Goal: Task Accomplishment & Management: Manage account settings

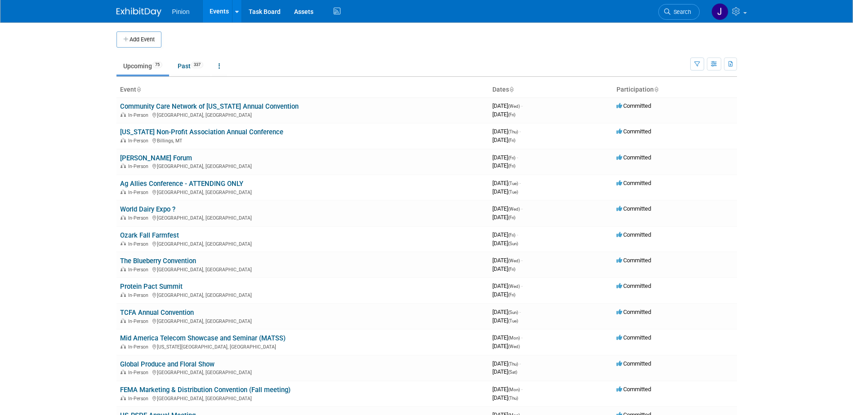
click at [160, 237] on link "Ozark Fall Farmfest" at bounding box center [149, 235] width 59 height 8
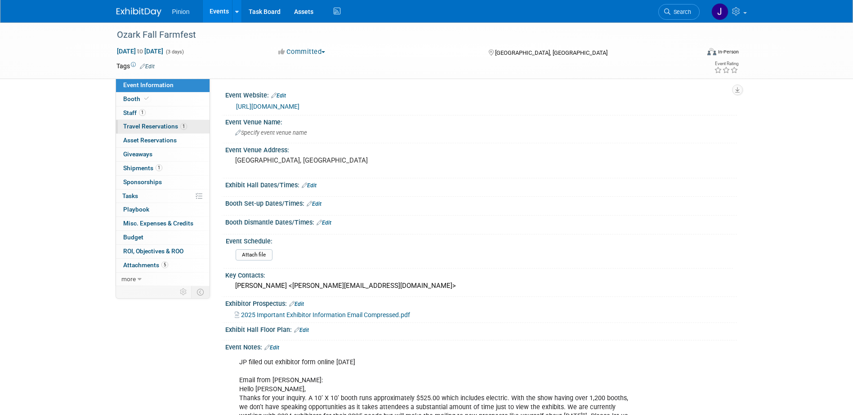
click at [159, 125] on span "Travel Reservations 1" at bounding box center [155, 126] width 64 height 7
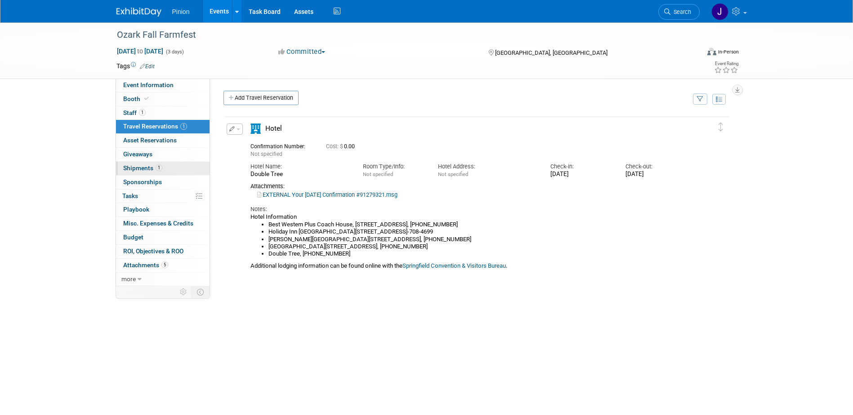
click at [155, 171] on span "Shipments 1" at bounding box center [142, 168] width 39 height 7
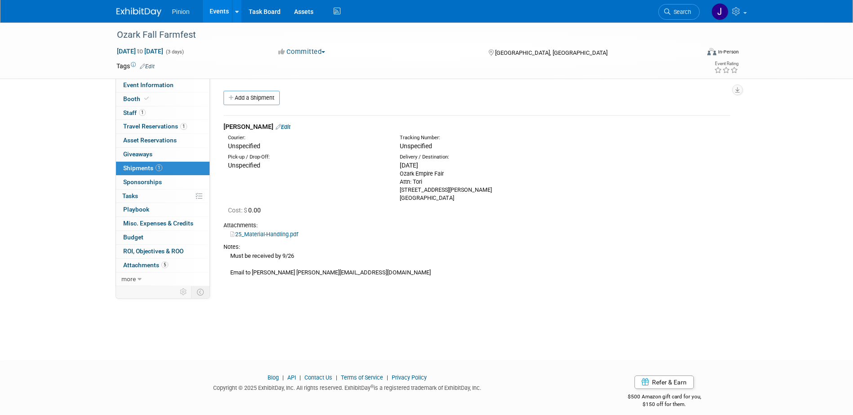
click at [276, 126] on link "Edit" at bounding box center [283, 127] width 15 height 7
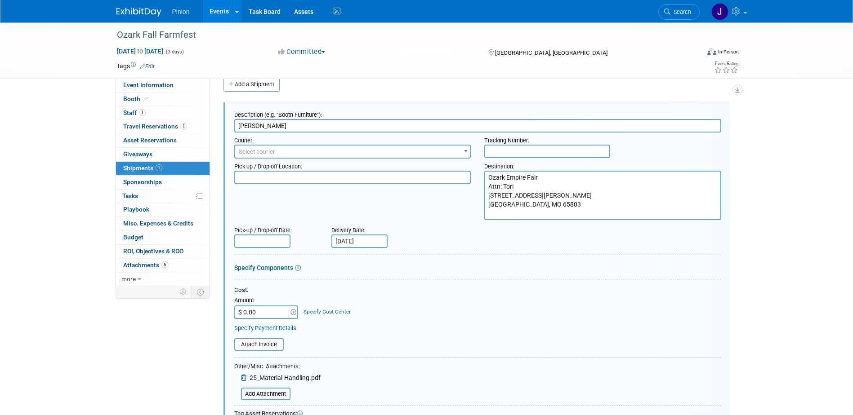
paste input "Order #27642416"
type input "Coggins Order #27642416"
click at [489, 178] on textarea "Ozark Empire Fair Attn: Tori 3001 N. Grant Ave. Springfield, MO 65803" at bounding box center [602, 195] width 237 height 49
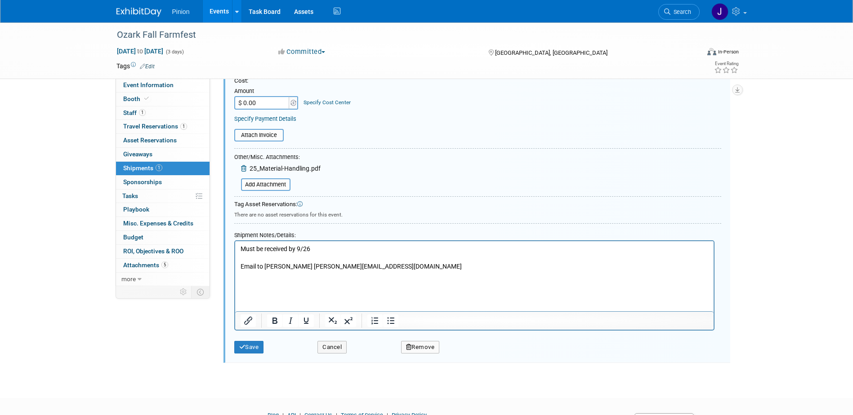
scroll to position [264, 0]
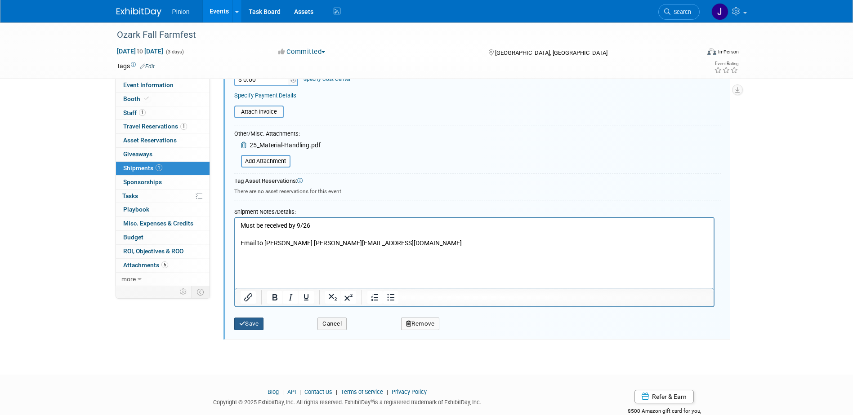
type textarea "SHIPPING TO KC OFFICE Ozark Empire Fair Attn: Tori 3001 N. Grant Ave. Springfie…"
click at [256, 326] on button "Save" at bounding box center [249, 324] width 30 height 13
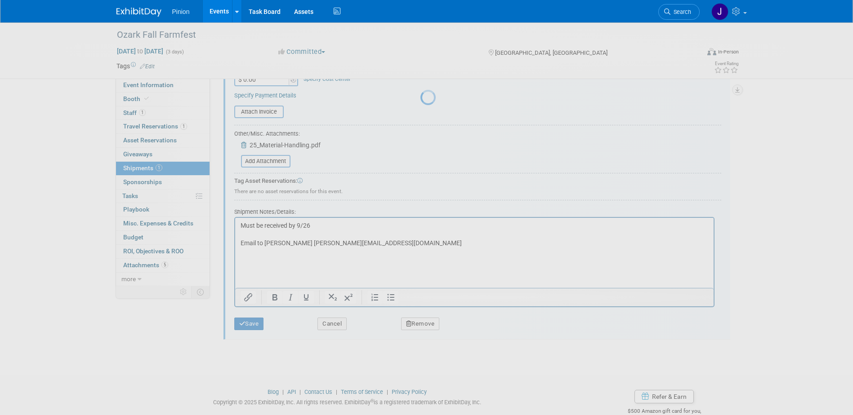
scroll to position [10, 0]
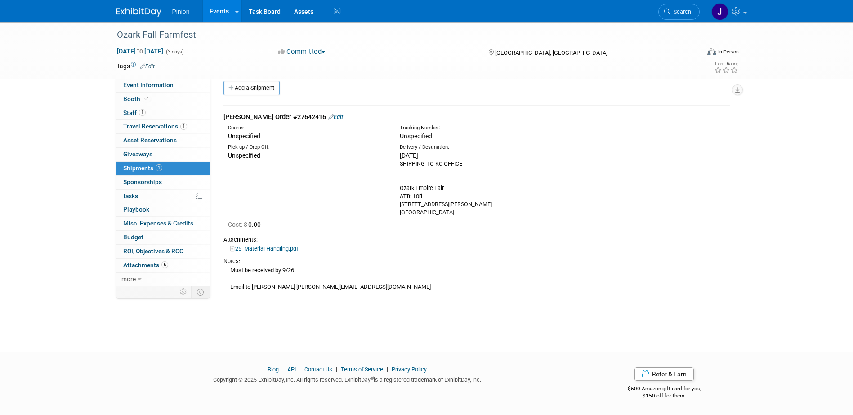
drag, startPoint x: 134, startPoint y: 11, endPoint x: 145, endPoint y: 28, distance: 20.2
click at [134, 11] on img at bounding box center [138, 12] width 45 height 9
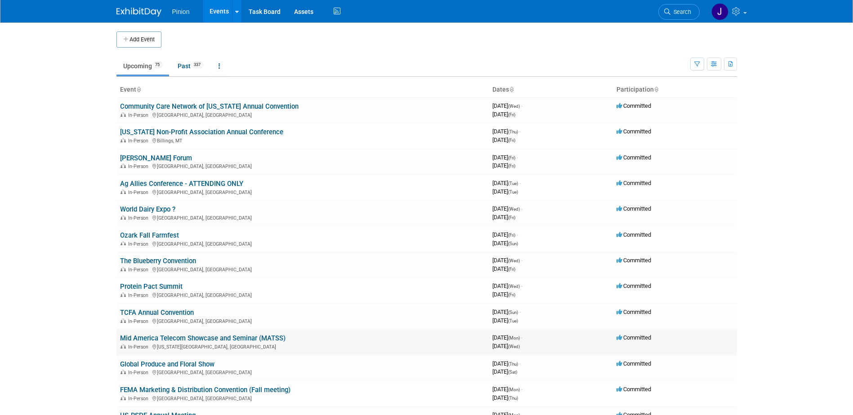
click at [204, 337] on link "Mid America Telecom Showcase and Seminar (MATSS)" at bounding box center [202, 338] width 165 height 8
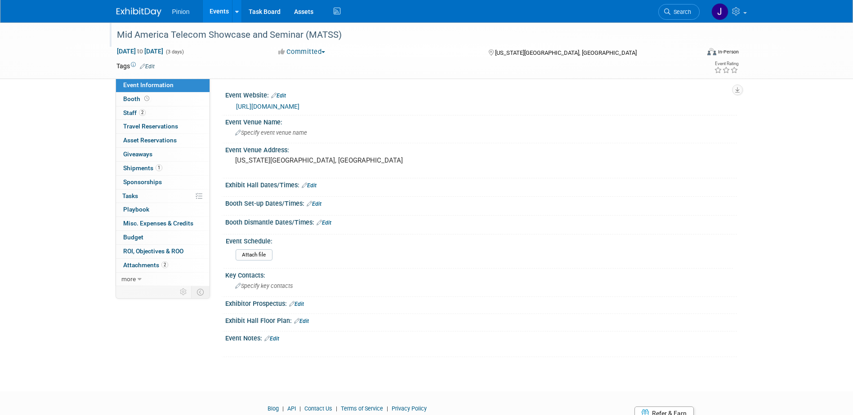
drag, startPoint x: 347, startPoint y: 35, endPoint x: 116, endPoint y: 36, distance: 230.1
click at [116, 36] on div "Mid America Telecom Showcase and Seminar (MATSS)" at bounding box center [400, 35] width 572 height 16
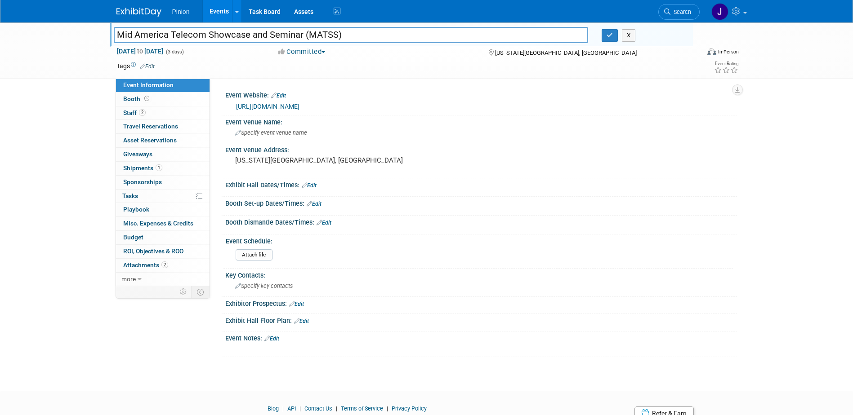
drag, startPoint x: 356, startPoint y: 33, endPoint x: 110, endPoint y: 35, distance: 245.9
click at [110, 35] on div "Mid America Telecom Showcase and Seminar (MATSS)" at bounding box center [351, 35] width 488 height 13
click at [610, 38] on icon "button" at bounding box center [609, 35] width 6 height 6
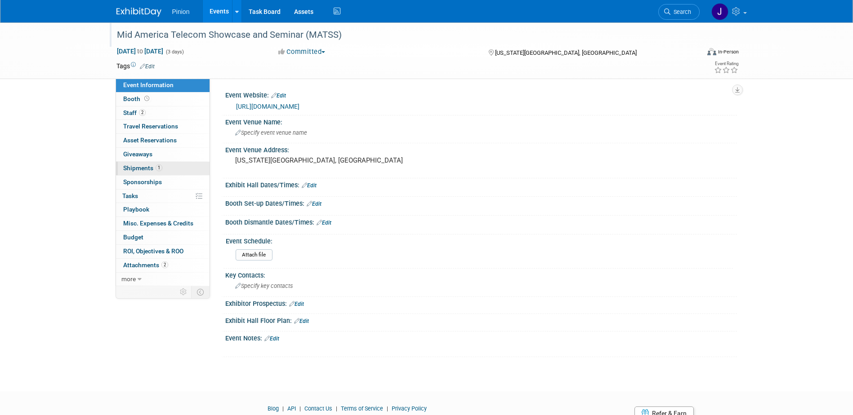
click at [153, 166] on span "Shipments 1" at bounding box center [142, 168] width 39 height 7
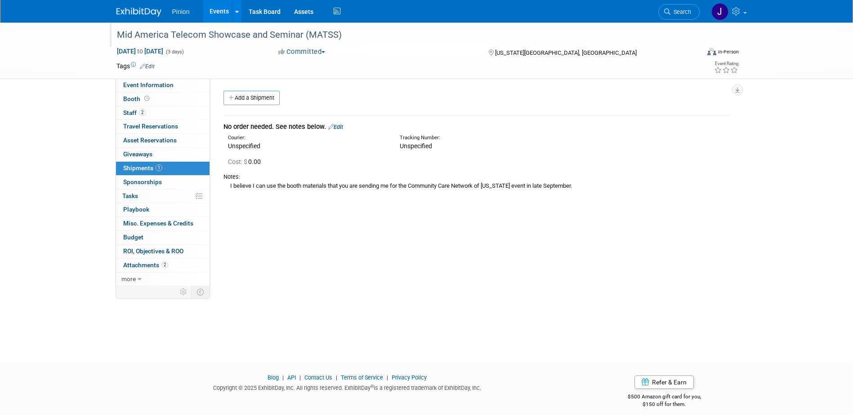
click at [229, 108] on div "No order needed. See notes below. Edit Courier: Unspecified" at bounding box center [477, 153] width 520 height 93
drag, startPoint x: 235, startPoint y: 107, endPoint x: 242, endPoint y: 111, distance: 8.1
click at [236, 107] on div "Add a Shipment" at bounding box center [479, 99] width 516 height 17
drag, startPoint x: 261, startPoint y: 102, endPoint x: 256, endPoint y: 112, distance: 10.7
click at [260, 102] on link "Add a Shipment" at bounding box center [251, 98] width 56 height 14
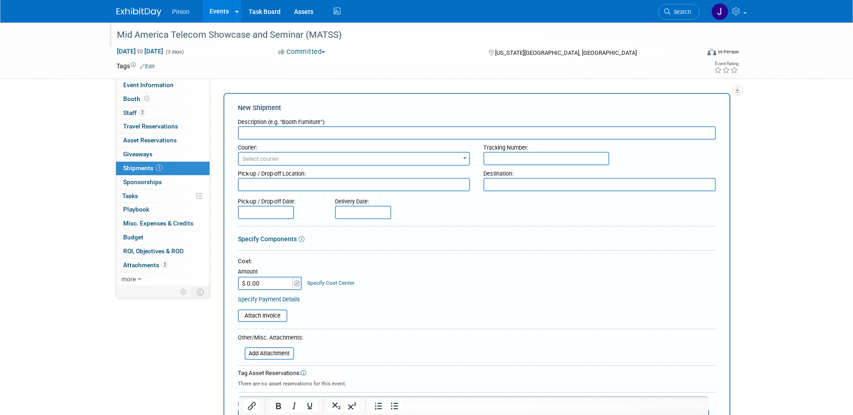
paste input "Order #27642719"
click at [243, 129] on input "Order #27642719" at bounding box center [477, 132] width 478 height 13
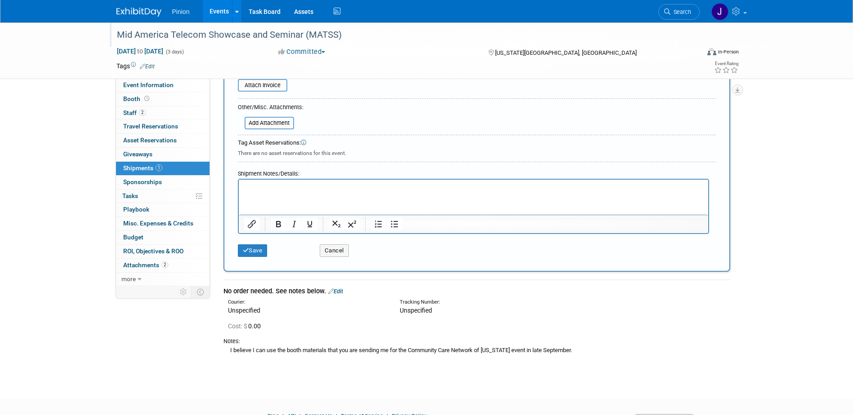
scroll to position [260, 0]
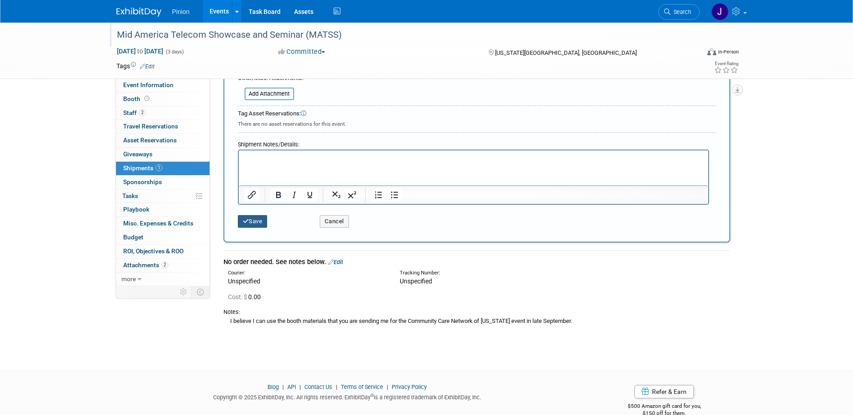
type input "Coggins Order #27642719"
click at [266, 222] on button "Save" at bounding box center [253, 221] width 30 height 13
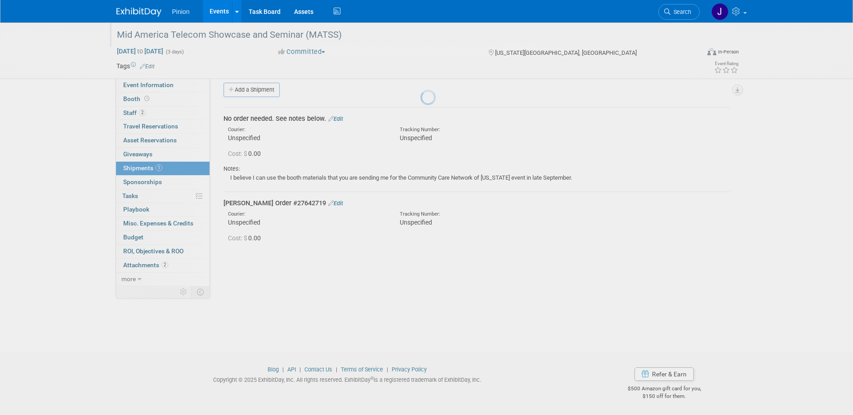
scroll to position [8, 0]
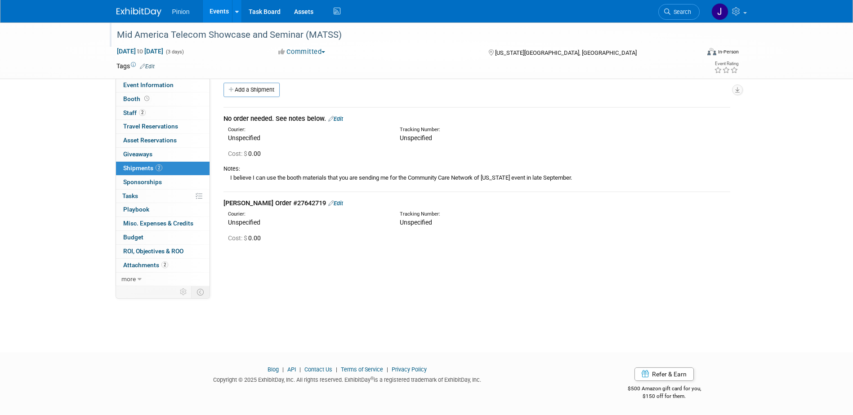
click at [130, 12] on img at bounding box center [138, 12] width 45 height 9
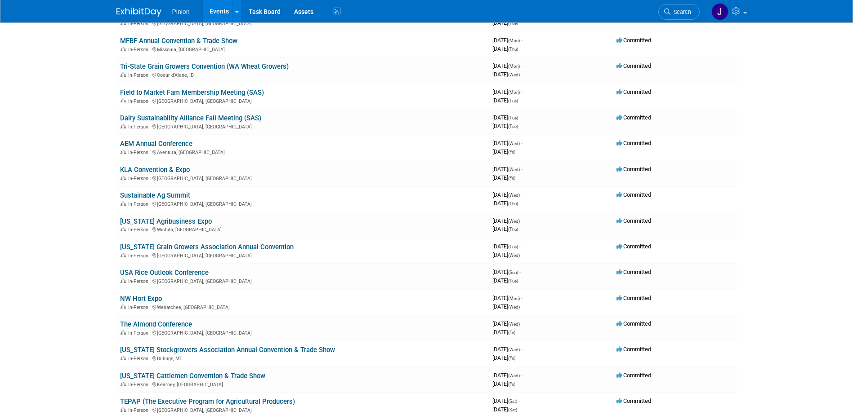
scroll to position [558, 0]
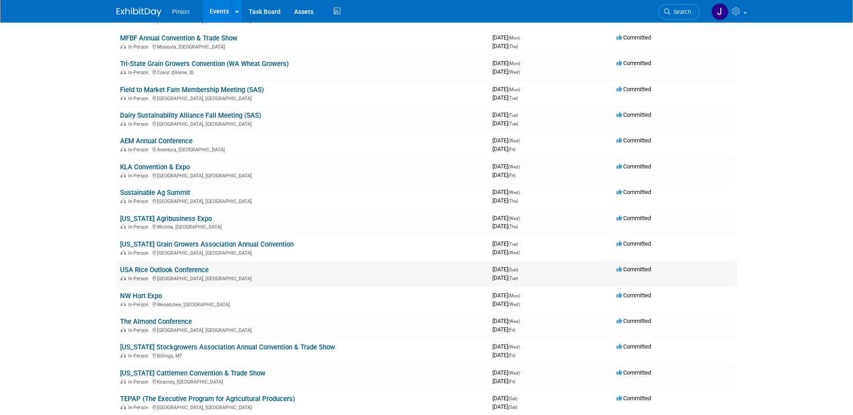
click at [200, 269] on link "USA Rice Outlook Conference" at bounding box center [164, 270] width 89 height 8
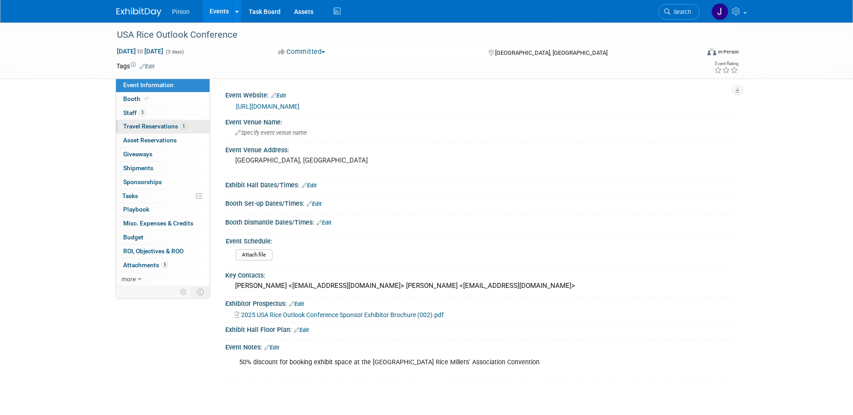
click at [147, 125] on span "Travel Reservations 1" at bounding box center [155, 126] width 64 height 7
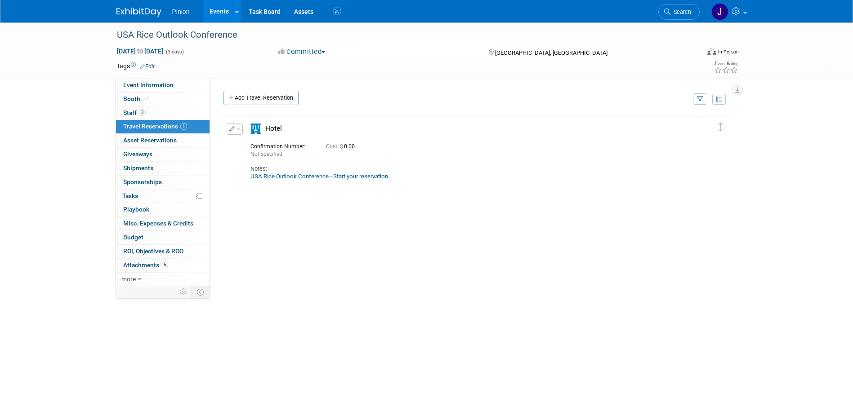
click at [293, 177] on link "USA Rice Outlook Conference - Start your reservation" at bounding box center [319, 176] width 138 height 7
click at [134, 107] on link "3 Staff 3" at bounding box center [162, 113] width 93 height 13
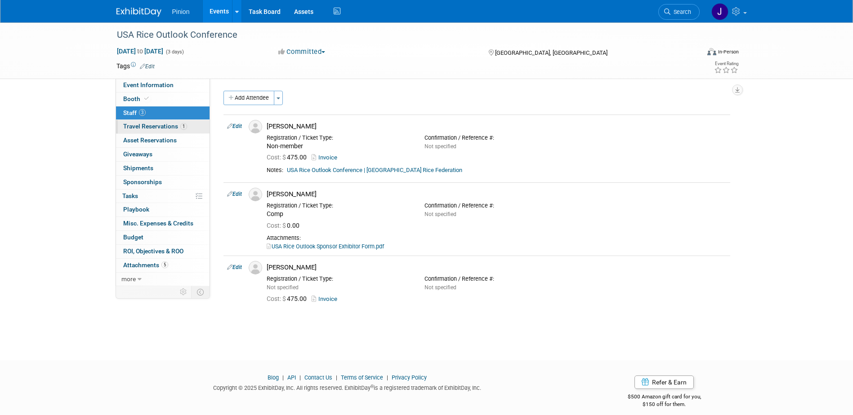
click at [158, 123] on span "Travel Reservations 1" at bounding box center [155, 126] width 64 height 7
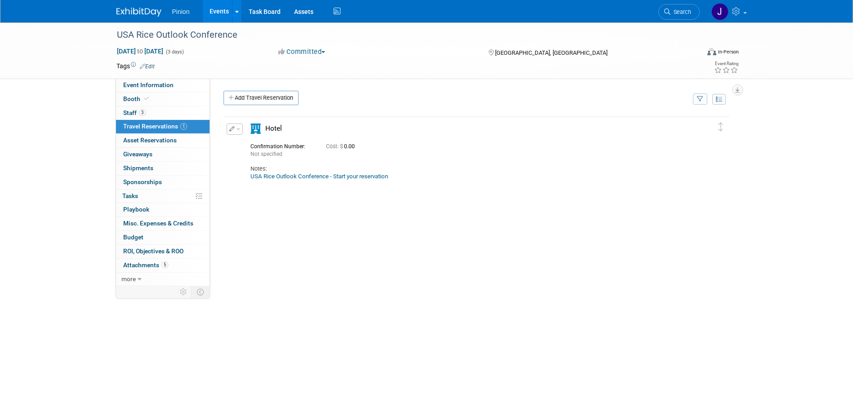
click at [281, 176] on link "USA Rice Outlook Conference - Start your reservation" at bounding box center [319, 176] width 138 height 7
click at [133, 110] on span "Staff 3" at bounding box center [134, 112] width 22 height 7
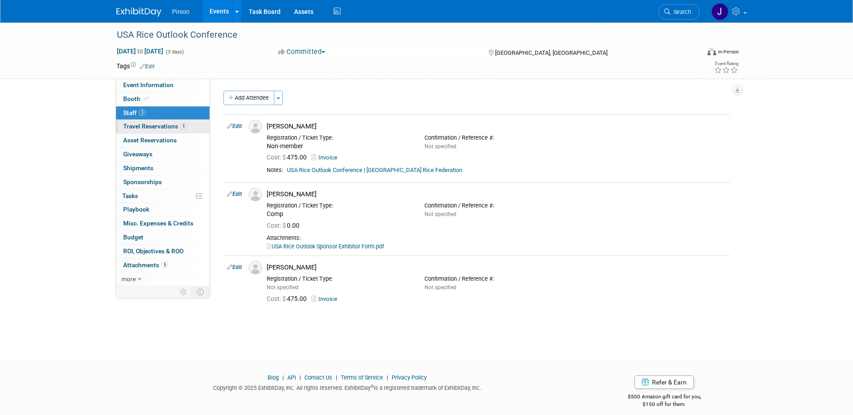
click at [163, 125] on span "Travel Reservations 1" at bounding box center [155, 126] width 64 height 7
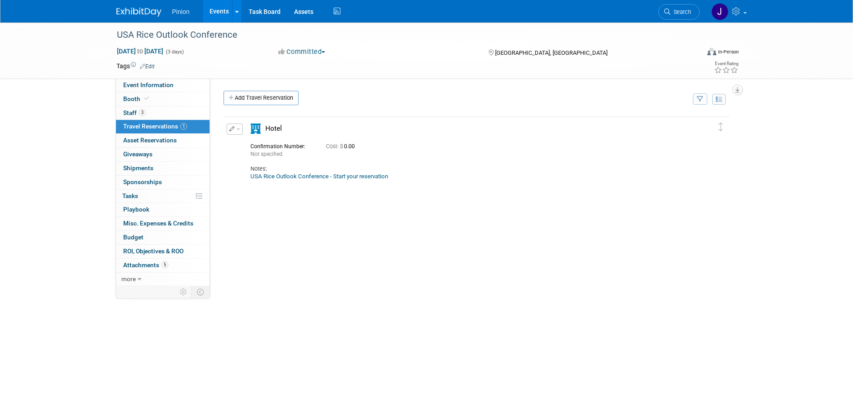
click at [272, 176] on link "USA Rice Outlook Conference - Start your reservation" at bounding box center [319, 176] width 138 height 7
click at [135, 113] on span "Staff 3" at bounding box center [134, 112] width 22 height 7
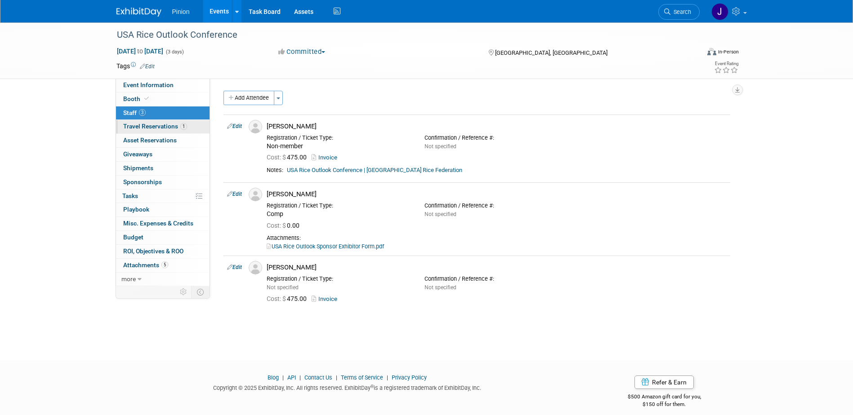
click at [162, 127] on span "Travel Reservations 1" at bounding box center [155, 126] width 64 height 7
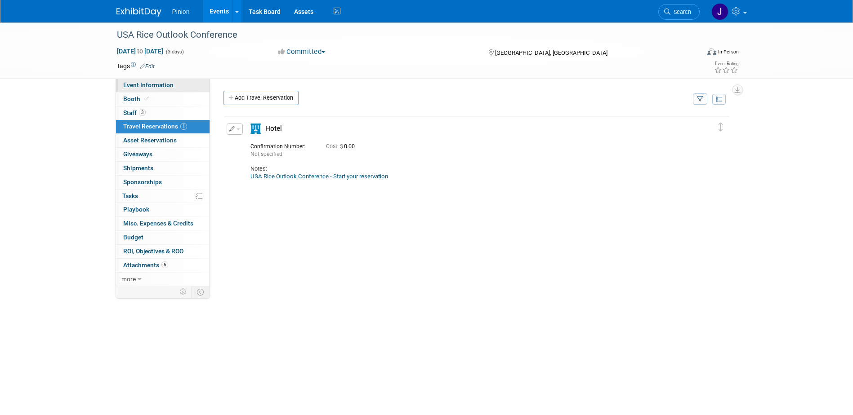
click at [152, 82] on span "Event Information" at bounding box center [148, 84] width 50 height 7
